Goal: Information Seeking & Learning: Find specific page/section

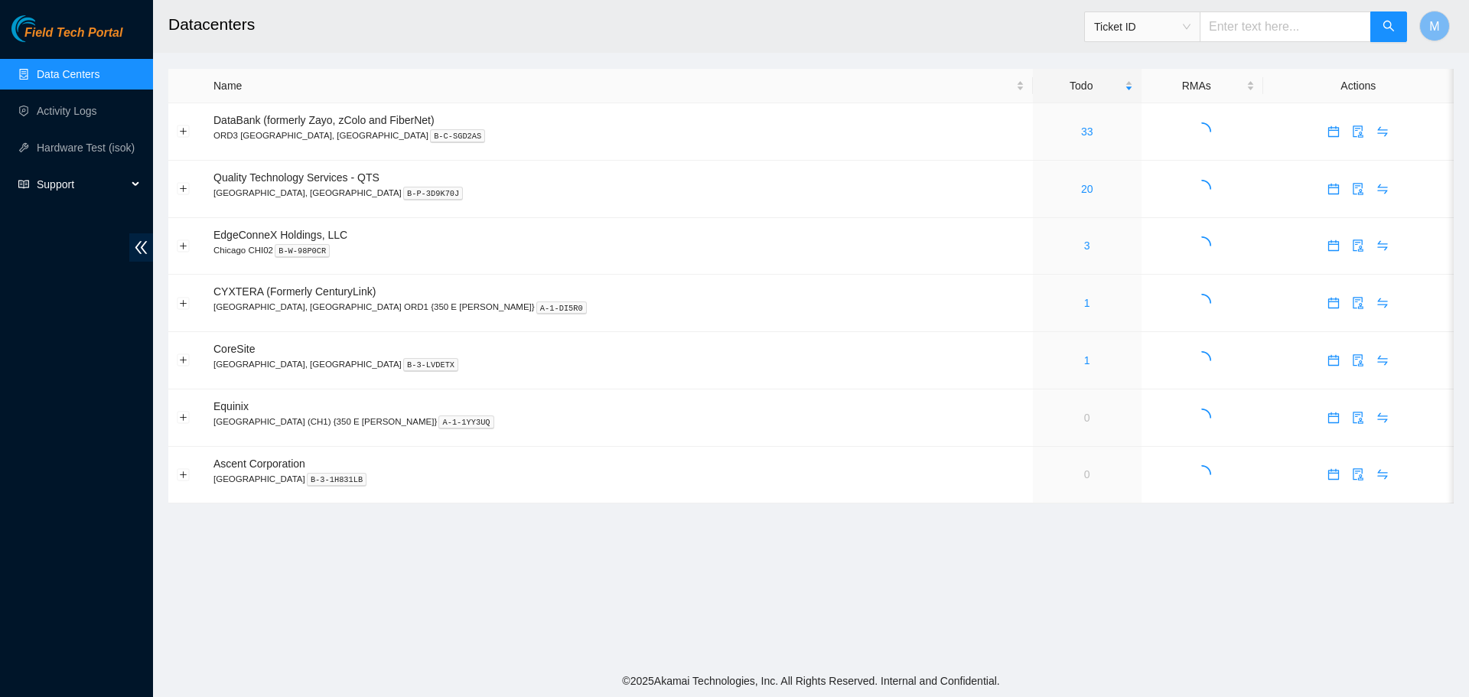
click at [141, 179] on div "Support" at bounding box center [76, 184] width 153 height 31
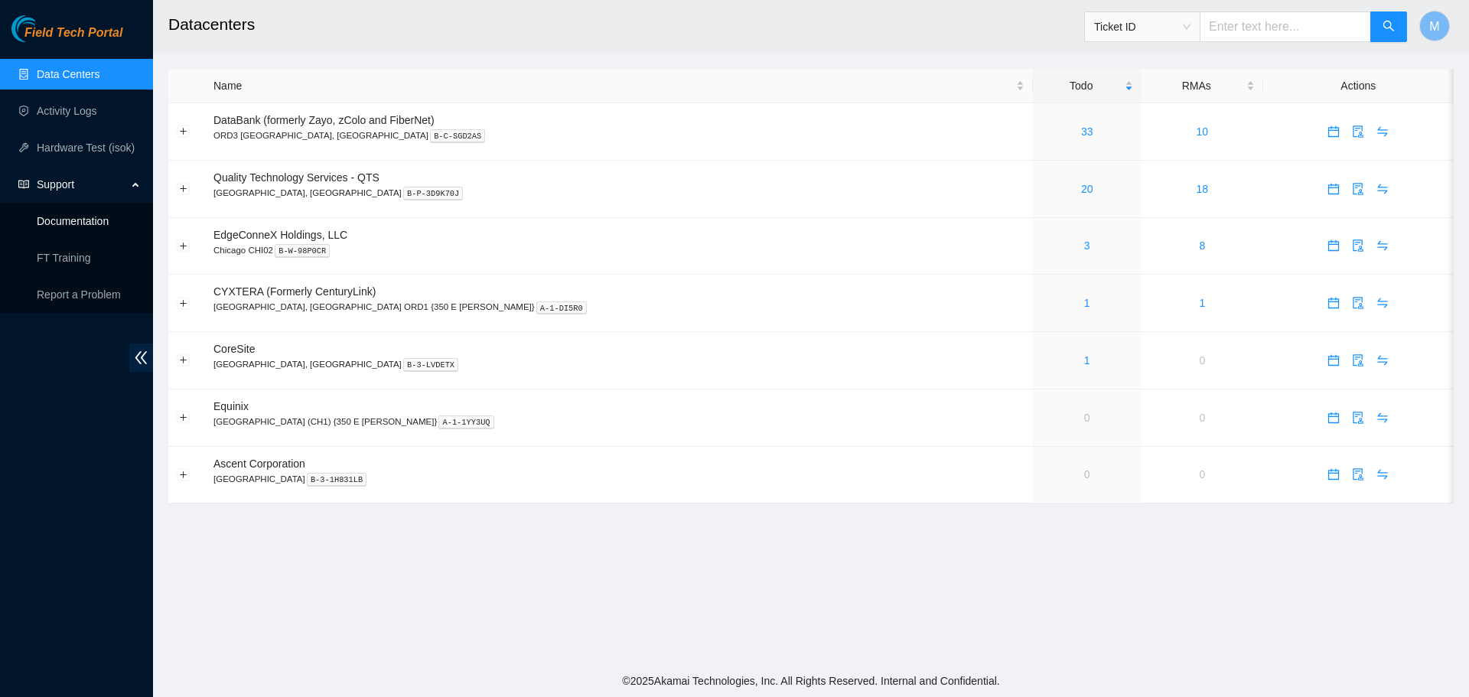
click at [84, 223] on link "Documentation" at bounding box center [73, 221] width 72 height 12
